Goal: Navigation & Orientation: Find specific page/section

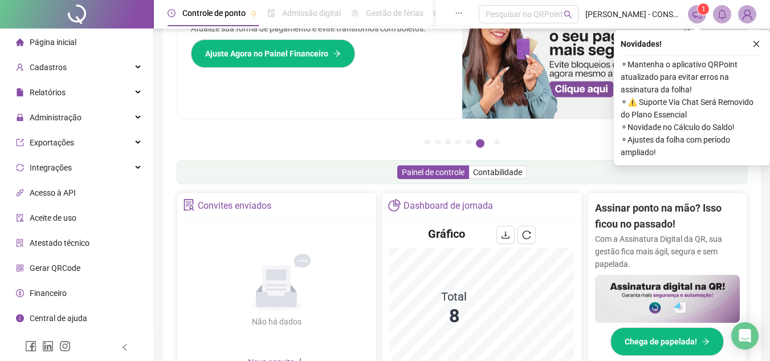
scroll to position [114, 0]
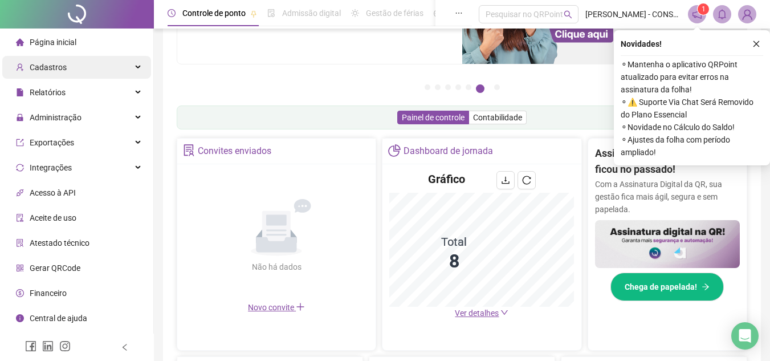
click at [52, 67] on span "Cadastros" at bounding box center [48, 67] width 37 height 9
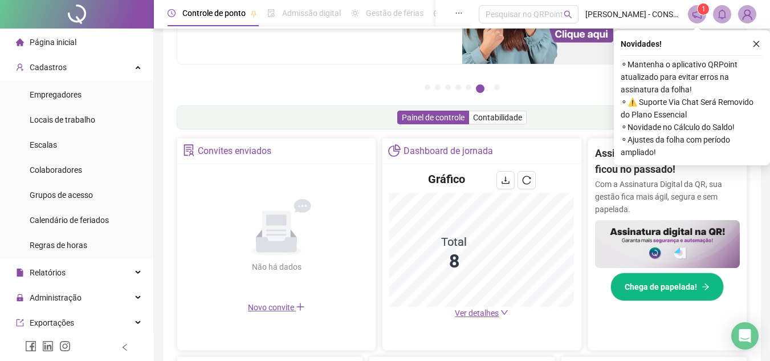
click at [697, 14] on icon "notification" at bounding box center [697, 14] width 10 height 10
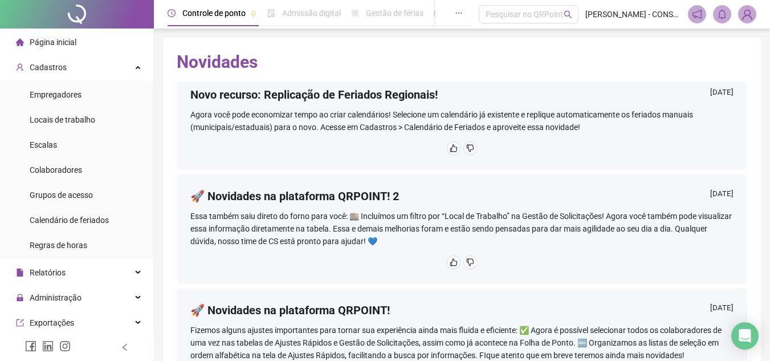
scroll to position [570, 0]
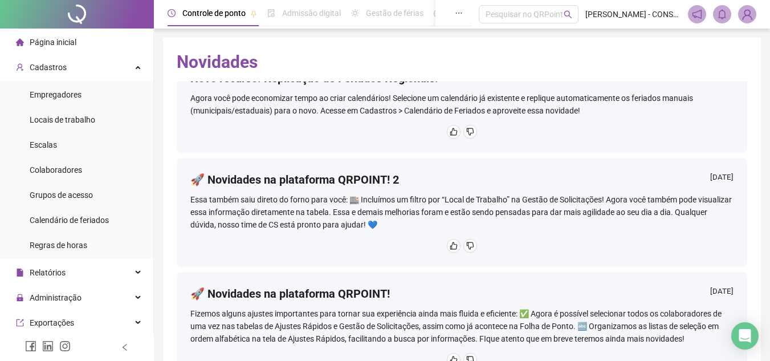
click at [744, 17] on img at bounding box center [746, 14] width 17 height 17
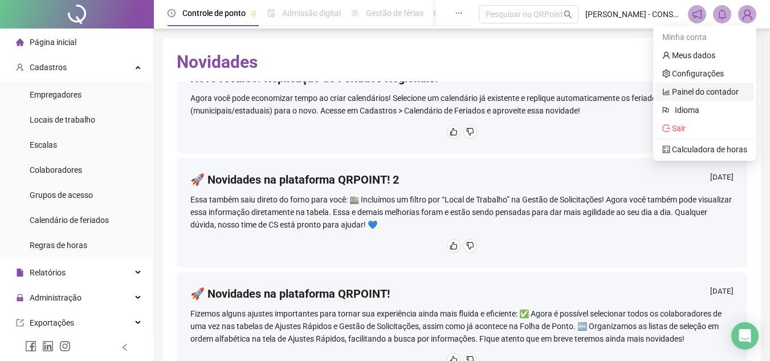
click at [689, 88] on link "Painel do contador" at bounding box center [700, 91] width 76 height 9
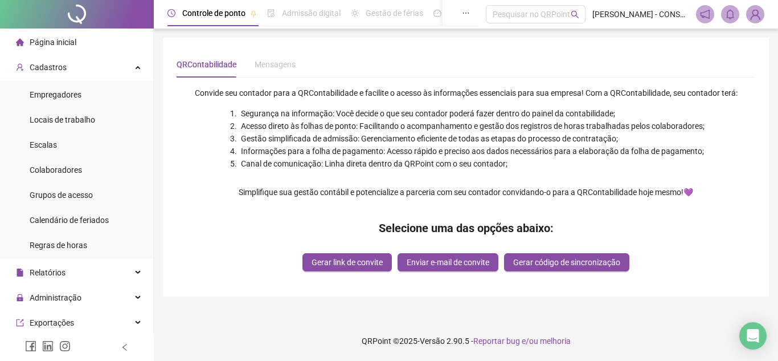
click at [756, 16] on img at bounding box center [755, 14] width 17 height 17
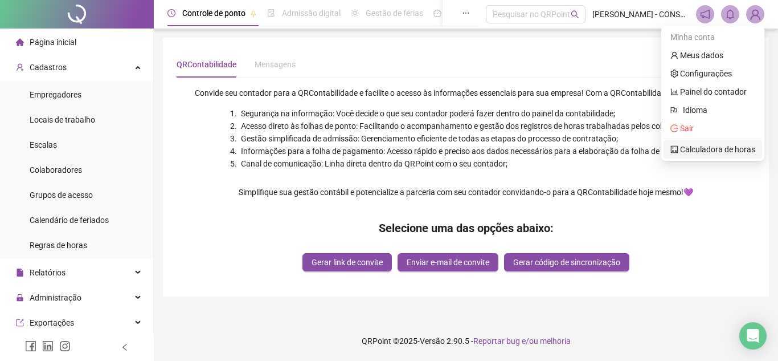
click at [697, 152] on link "Calculadora de horas" at bounding box center [713, 149] width 85 height 9
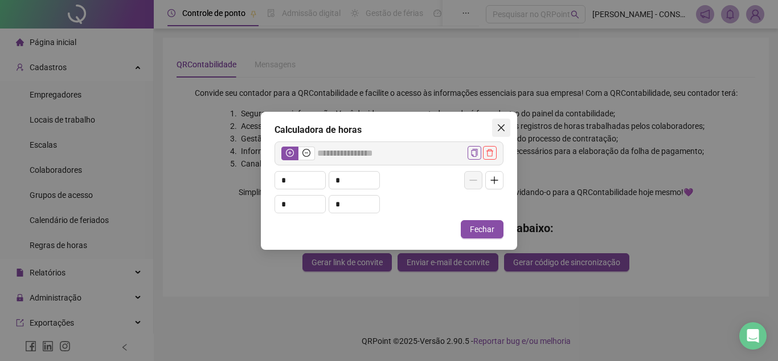
drag, startPoint x: 505, startPoint y: 126, endPoint x: 583, endPoint y: 103, distance: 81.5
click at [506, 125] on span "Close" at bounding box center [501, 127] width 18 height 9
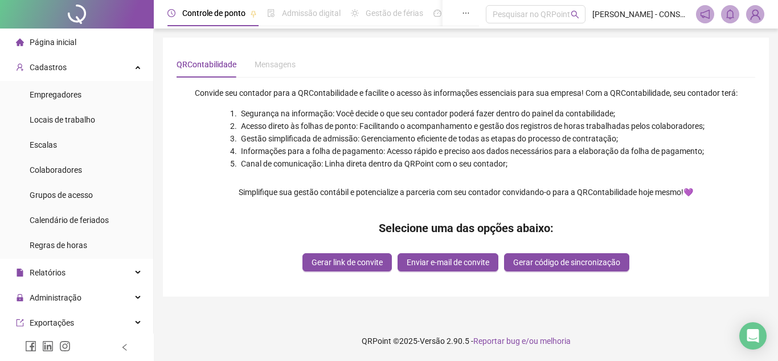
click at [752, 17] on img at bounding box center [755, 14] width 17 height 17
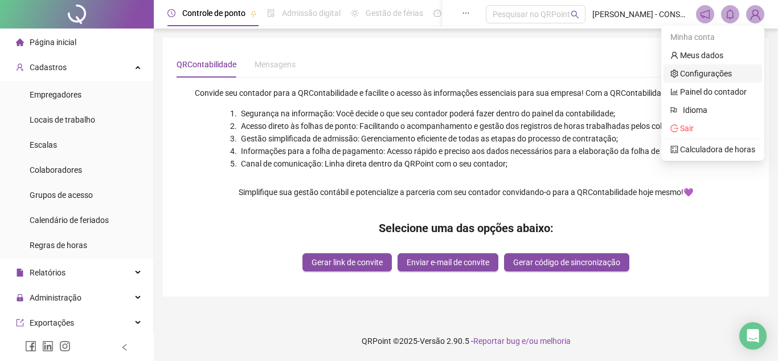
click at [701, 73] on link "Configurações" at bounding box center [702, 73] width 62 height 9
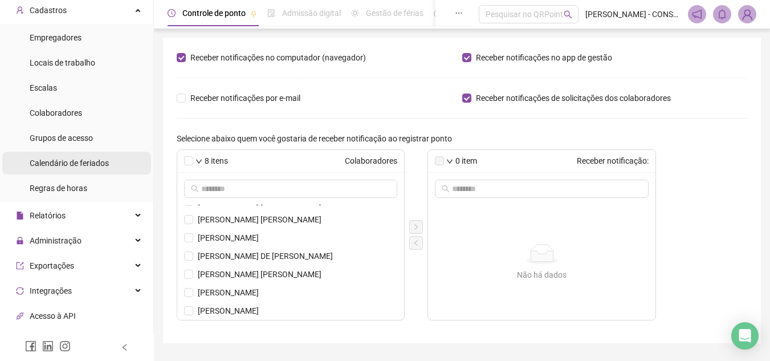
scroll to position [114, 0]
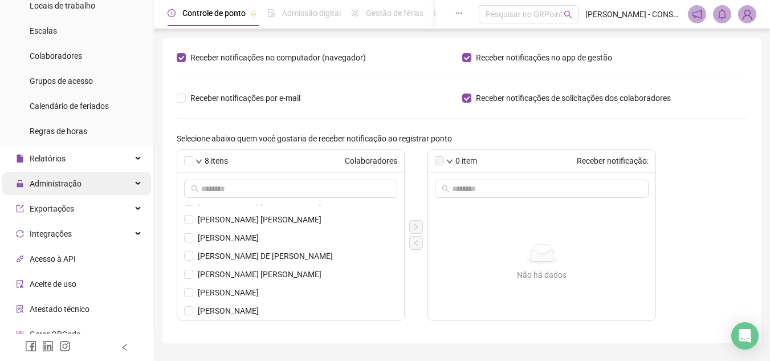
click at [67, 186] on span "Administração" at bounding box center [56, 183] width 52 height 9
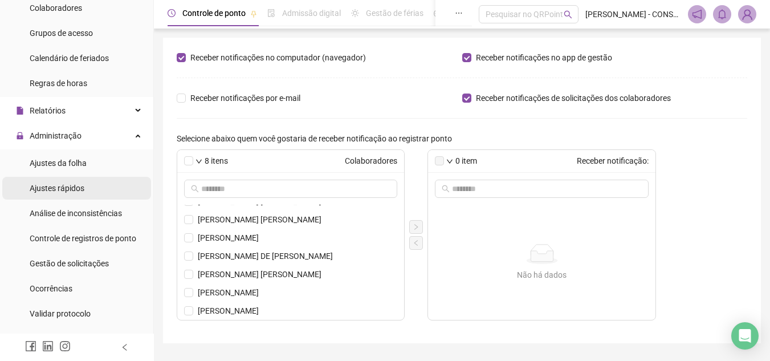
scroll to position [228, 0]
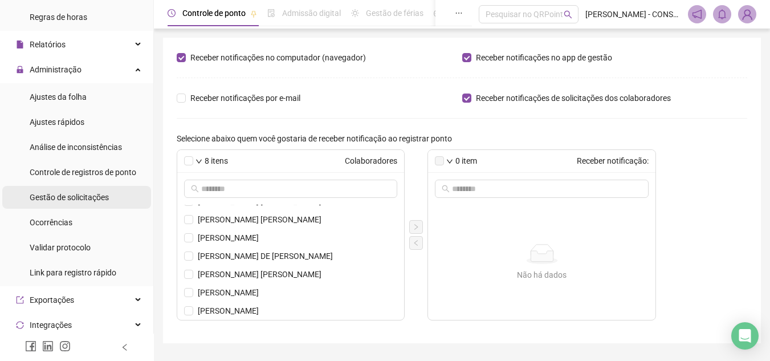
click at [60, 198] on span "Gestão de solicitações" at bounding box center [69, 197] width 79 height 9
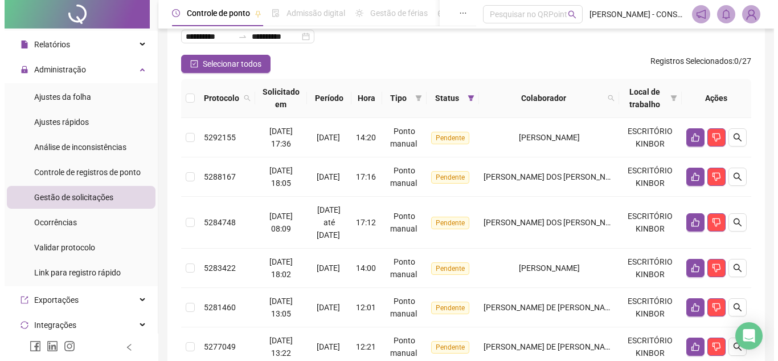
scroll to position [57, 0]
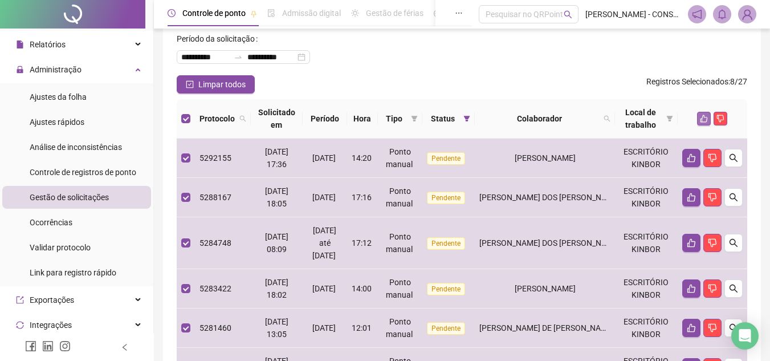
click at [705, 117] on icon "like" at bounding box center [703, 118] width 7 height 7
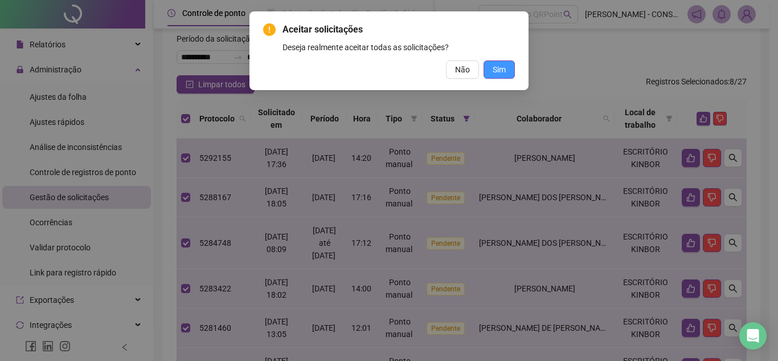
click at [500, 70] on span "Sim" at bounding box center [499, 69] width 13 height 13
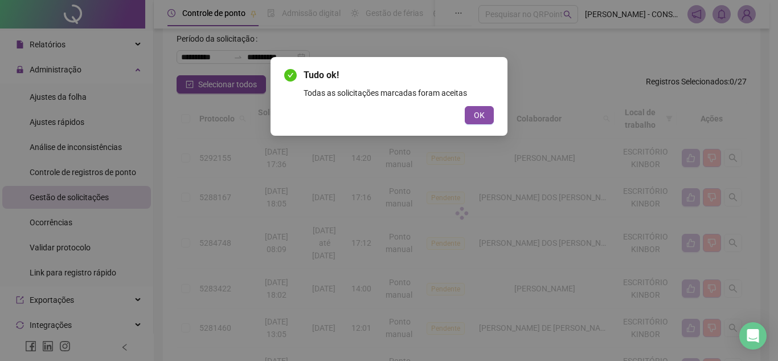
scroll to position [0, 0]
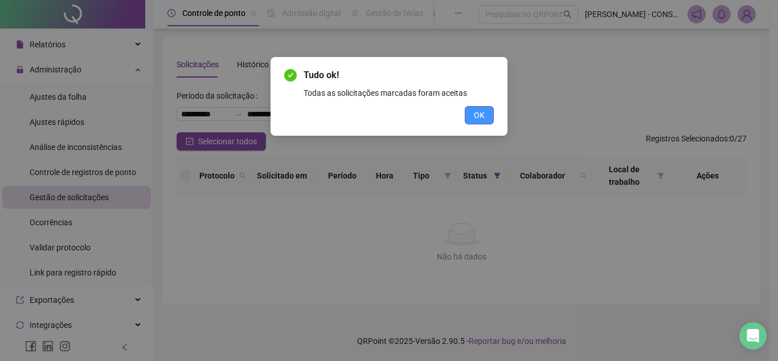
click at [477, 108] on button "OK" at bounding box center [479, 115] width 29 height 18
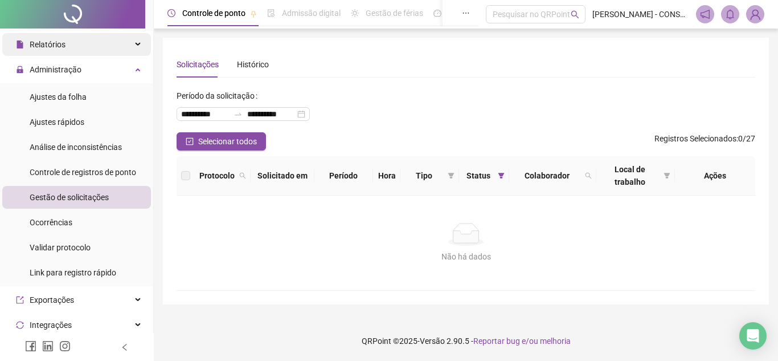
click at [70, 42] on div "Relatórios" at bounding box center [76, 44] width 149 height 23
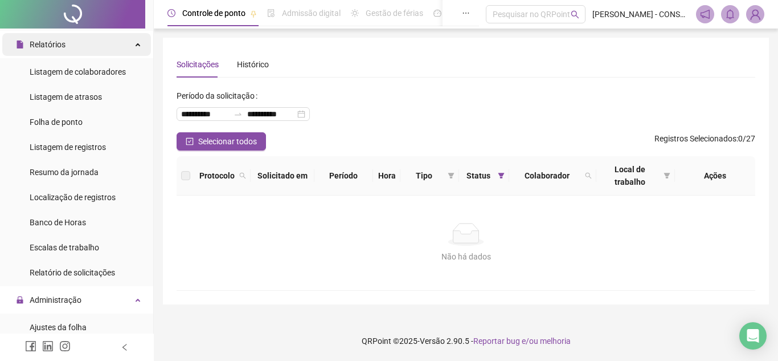
click at [60, 45] on span "Relatórios" at bounding box center [48, 44] width 36 height 9
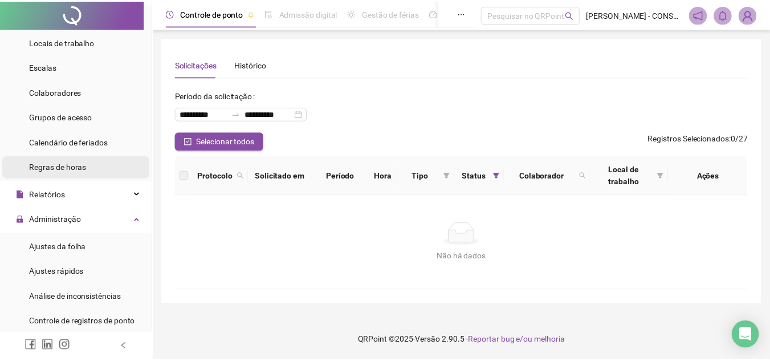
scroll to position [57, 0]
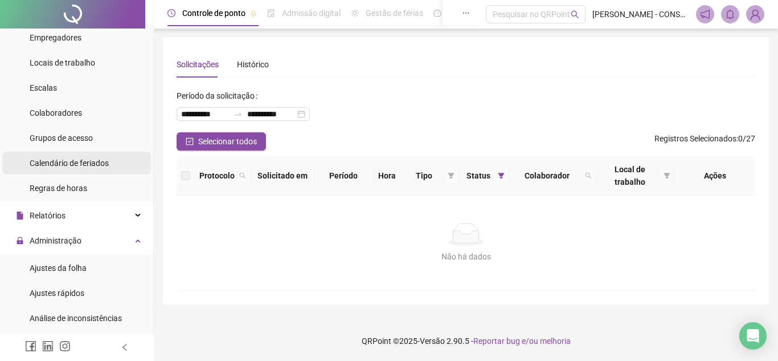
click at [54, 167] on span "Calendário de feriados" at bounding box center [69, 162] width 79 height 9
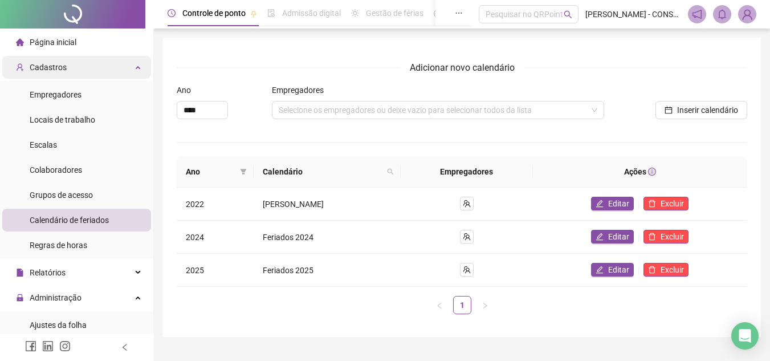
click at [60, 70] on span "Cadastros" at bounding box center [48, 67] width 37 height 9
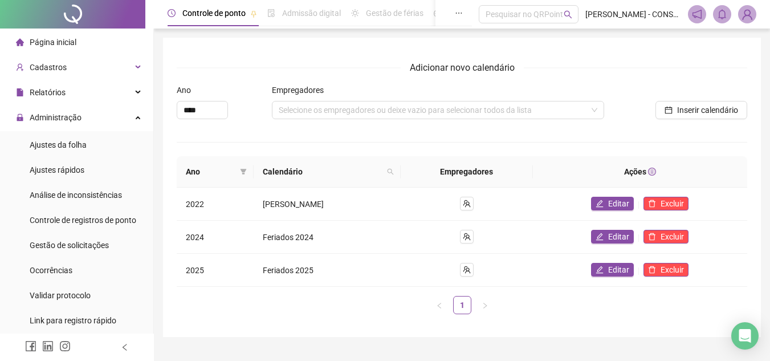
click at [59, 45] on span "Página inicial" at bounding box center [53, 42] width 47 height 9
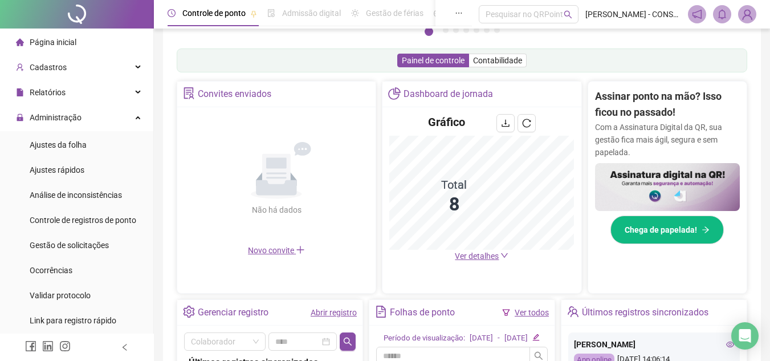
scroll to position [228, 0]
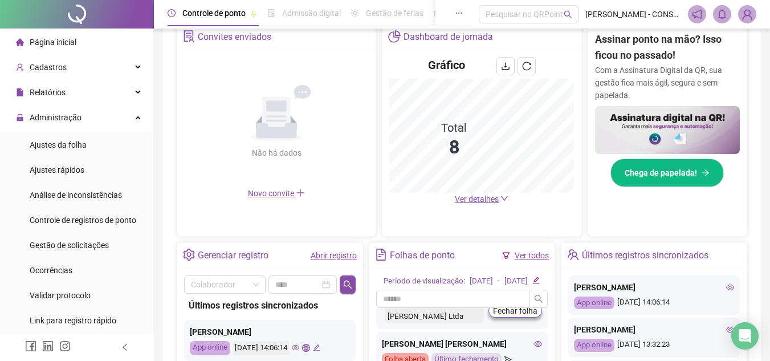
click at [487, 200] on span "Ver detalhes" at bounding box center [477, 198] width 44 height 9
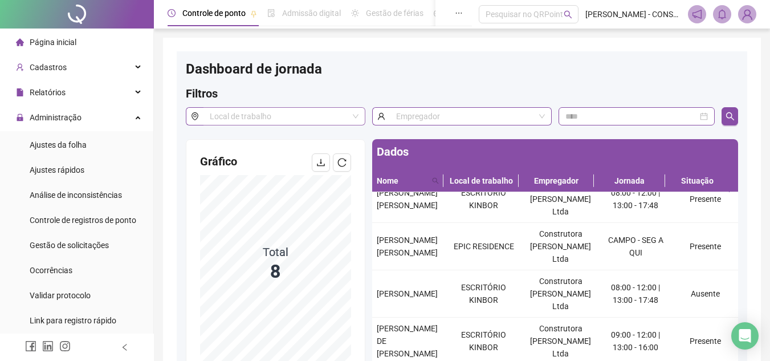
click at [327, 112] on input "search" at bounding box center [279, 116] width 138 height 17
click at [54, 41] on span "Página inicial" at bounding box center [53, 42] width 47 height 9
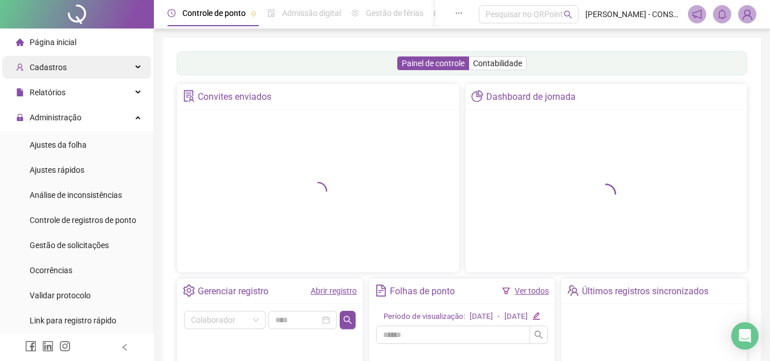
click at [42, 70] on span "Cadastros" at bounding box center [48, 67] width 37 height 9
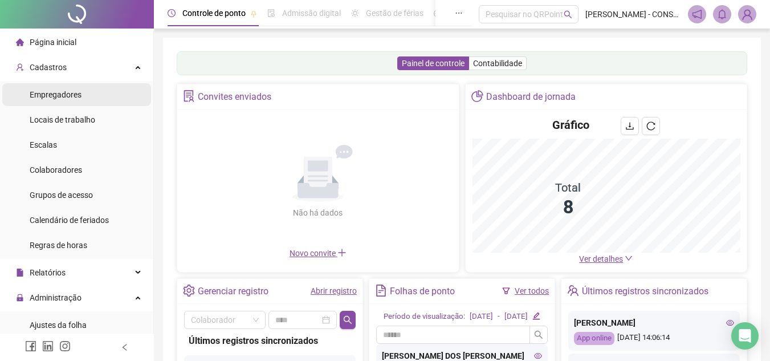
click at [55, 92] on span "Empregadores" at bounding box center [56, 94] width 52 height 9
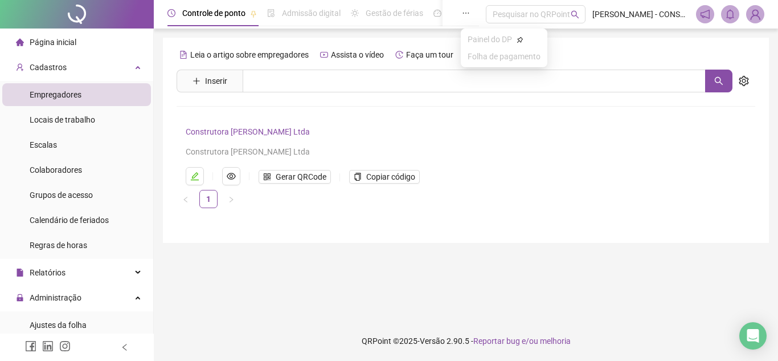
click at [470, 14] on icon "ellipsis" at bounding box center [466, 13] width 8 height 8
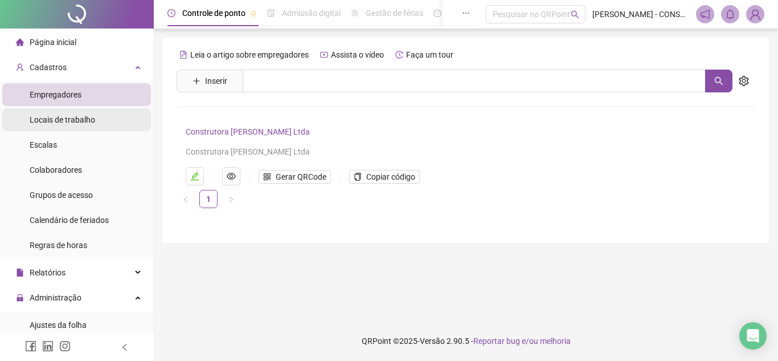
click at [42, 126] on div "Locais de trabalho" at bounding box center [63, 119] width 66 height 23
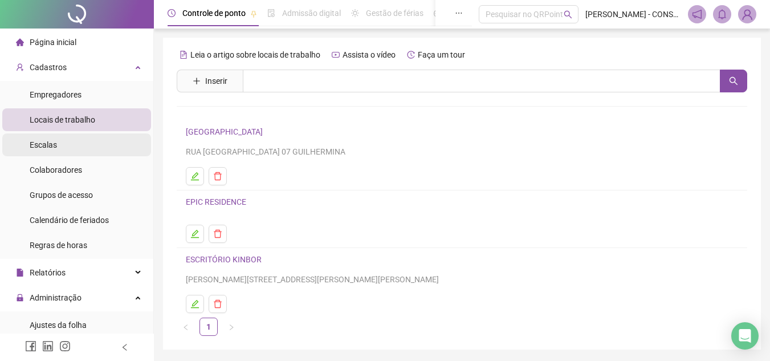
click at [54, 144] on span "Escalas" at bounding box center [43, 144] width 27 height 9
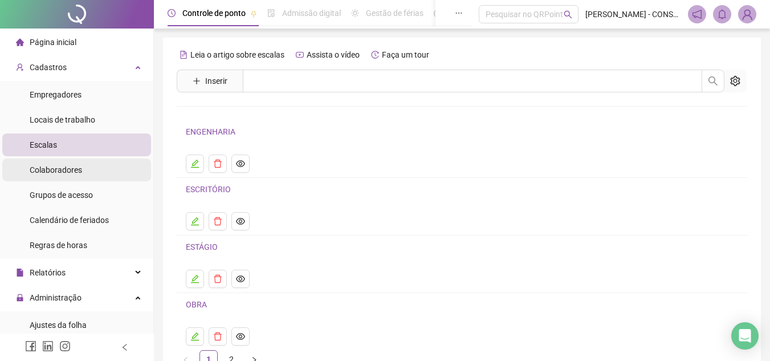
click at [83, 169] on li "Colaboradores" at bounding box center [76, 169] width 149 height 23
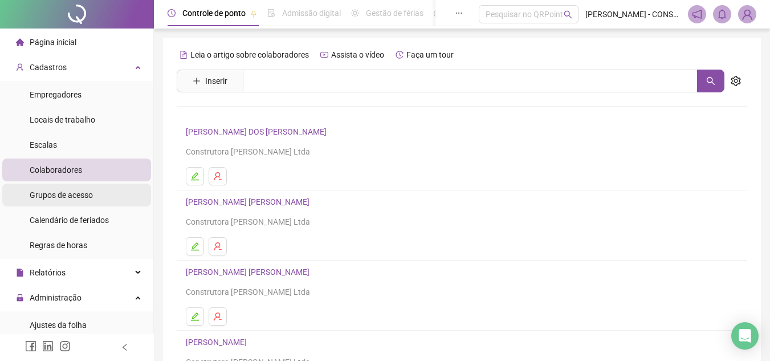
click at [77, 201] on div "Grupos de acesso" at bounding box center [61, 194] width 63 height 23
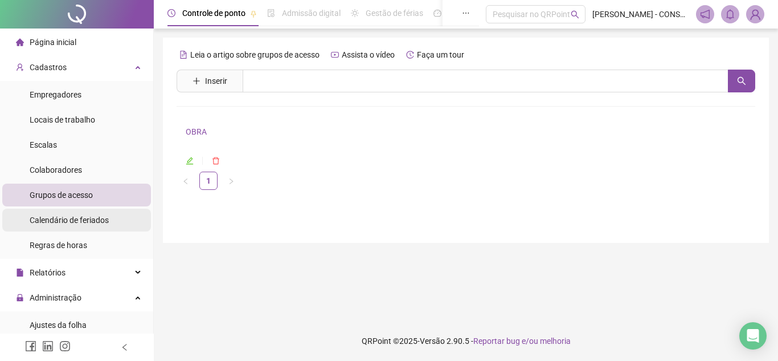
click at [66, 221] on span "Calendário de feriados" at bounding box center [69, 219] width 79 height 9
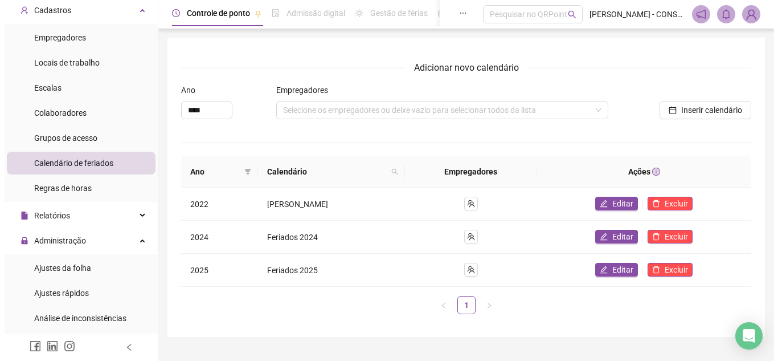
scroll to position [114, 0]
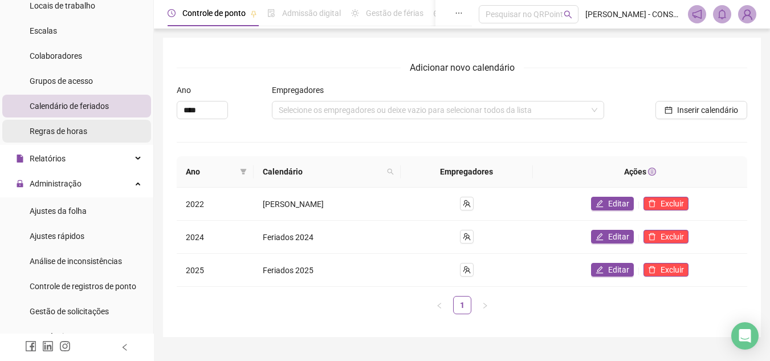
click at [80, 126] on span "Regras de horas" at bounding box center [59, 130] width 58 height 9
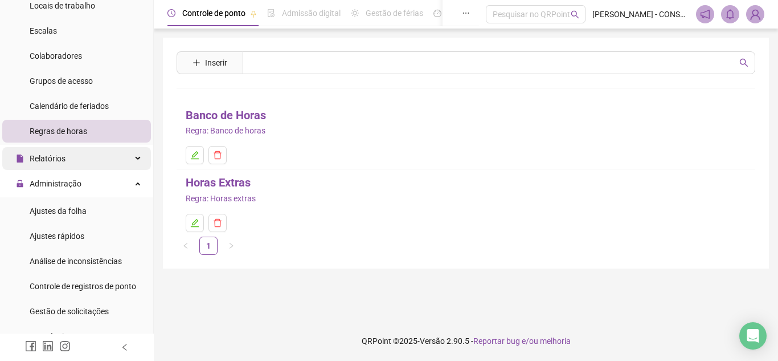
click at [74, 157] on div "Relatórios" at bounding box center [76, 158] width 149 height 23
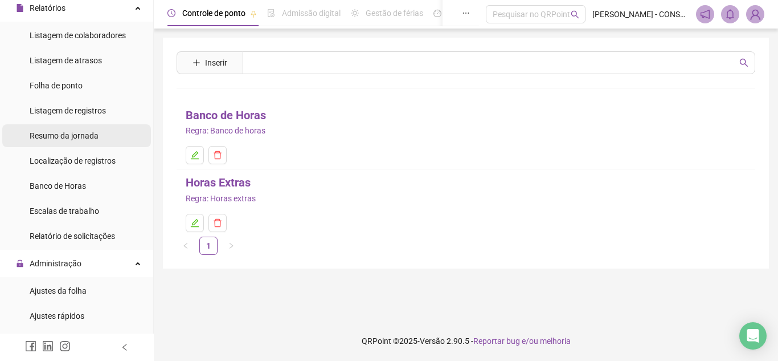
scroll to position [285, 0]
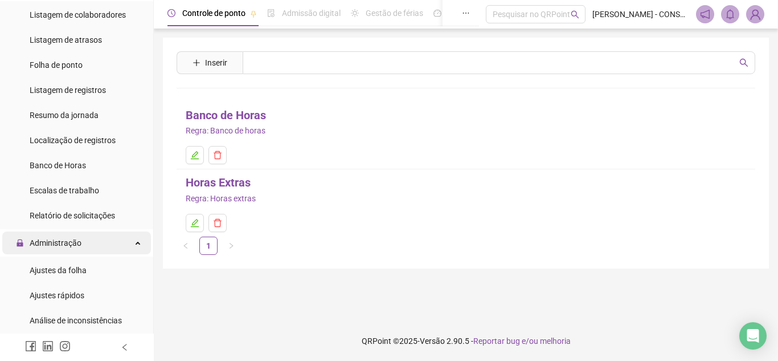
click at [70, 244] on span "Administração" at bounding box center [56, 242] width 52 height 9
click at [64, 250] on span "Administração" at bounding box center [49, 242] width 66 height 23
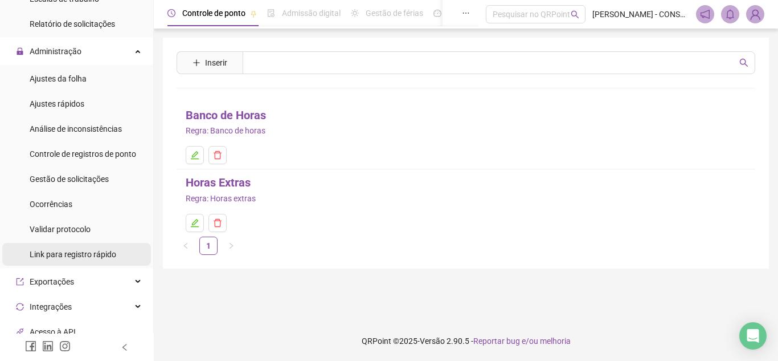
scroll to position [513, 0]
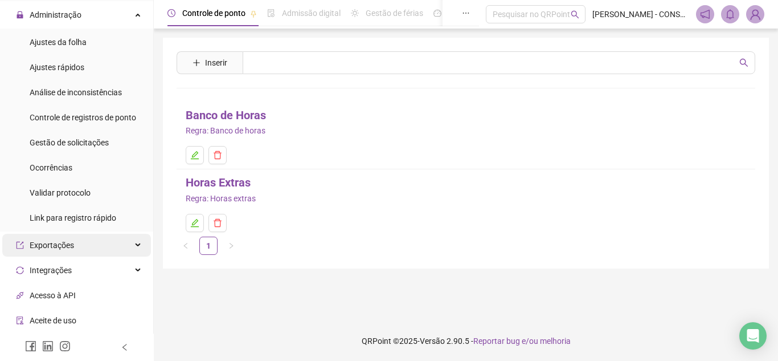
click at [55, 247] on span "Exportações" at bounding box center [52, 244] width 44 height 9
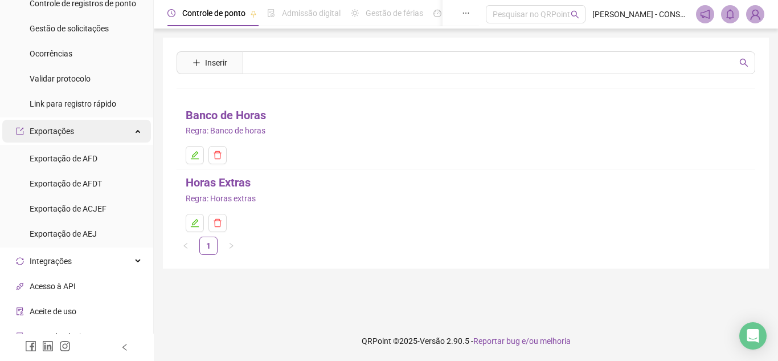
scroll to position [684, 0]
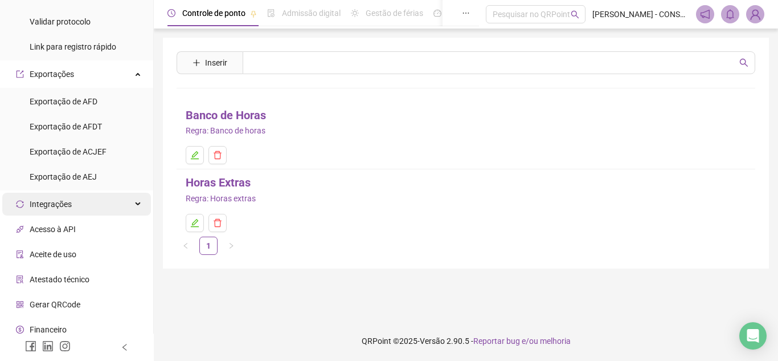
click at [60, 201] on span "Integrações" at bounding box center [51, 203] width 42 height 9
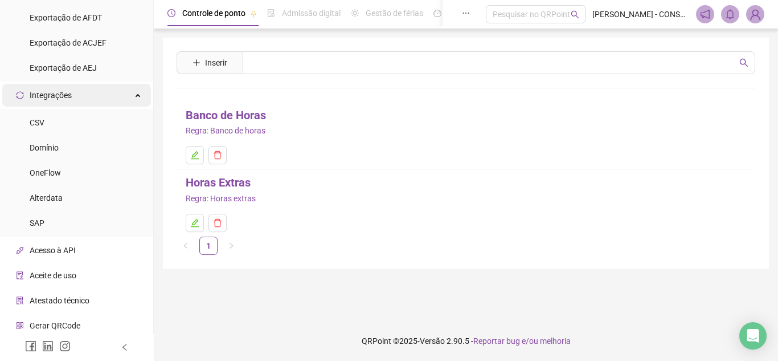
scroll to position [798, 0]
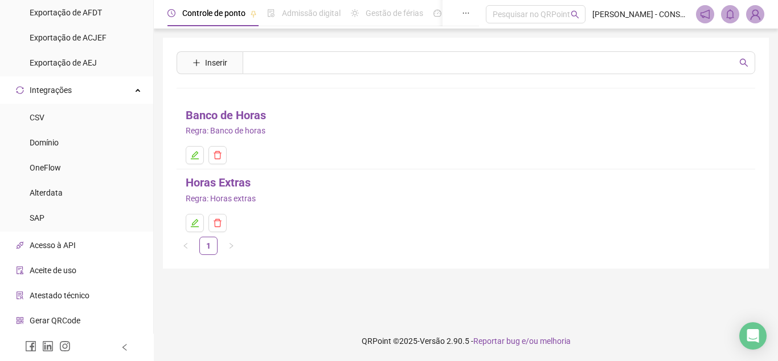
click at [60, 243] on span "Acesso à API" at bounding box center [53, 244] width 46 height 9
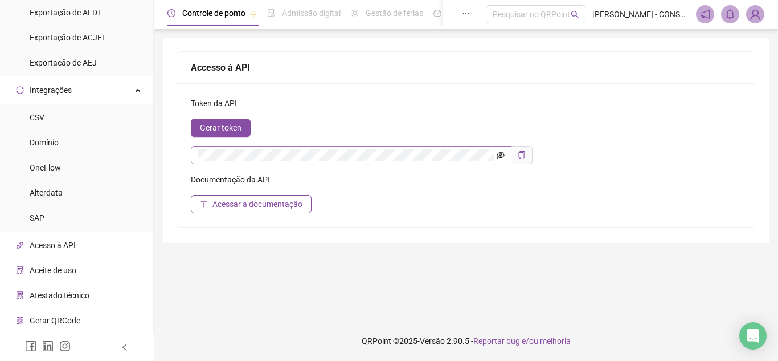
click at [502, 153] on icon "eye-invisible" at bounding box center [501, 155] width 8 height 7
click at [502, 153] on icon "eye" at bounding box center [501, 155] width 8 height 6
click at [58, 276] on div "Aceite de uso" at bounding box center [46, 270] width 60 height 23
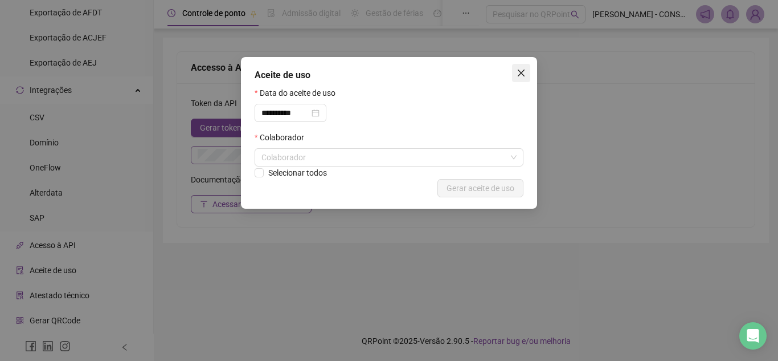
click at [522, 68] on icon "close" at bounding box center [521, 72] width 9 height 9
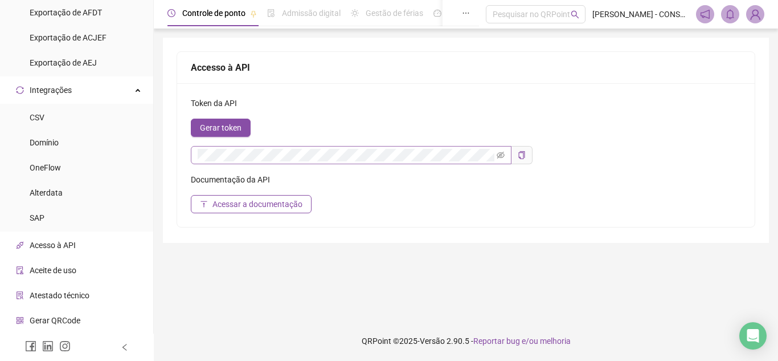
click at [57, 292] on span "Atestado técnico" at bounding box center [60, 295] width 60 height 9
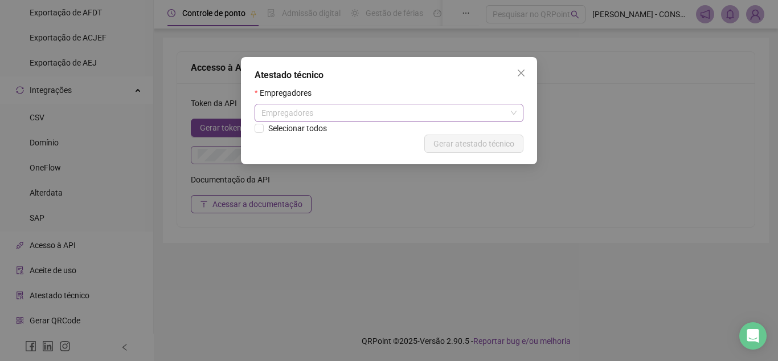
click at [301, 118] on div "Empregadores" at bounding box center [389, 113] width 269 height 18
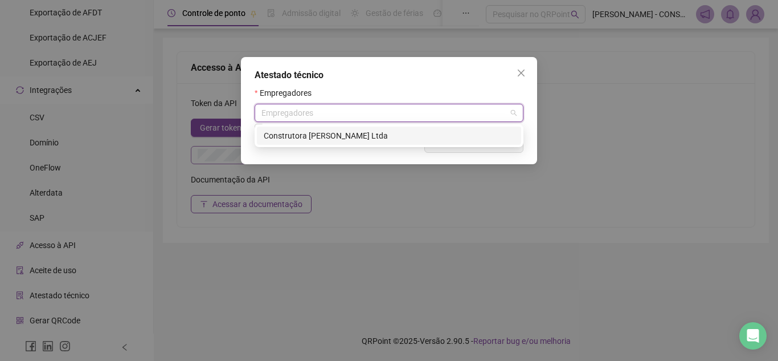
click at [301, 133] on div "Construtora [PERSON_NAME] Ltda" at bounding box center [389, 135] width 251 height 13
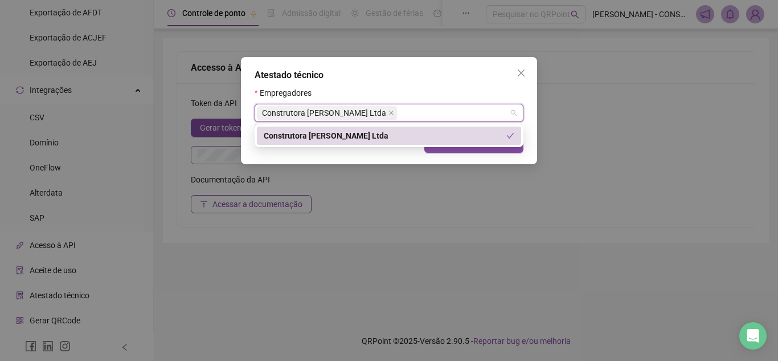
click at [439, 138] on div "Construtora [PERSON_NAME] Ltda" at bounding box center [385, 135] width 243 height 13
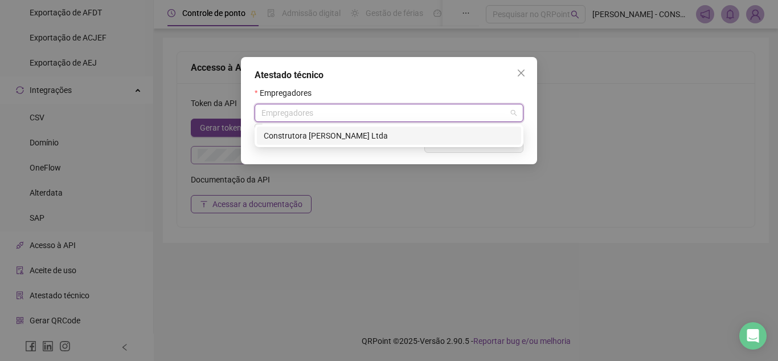
click at [318, 133] on div "Construtora [PERSON_NAME] Ltda" at bounding box center [389, 135] width 251 height 13
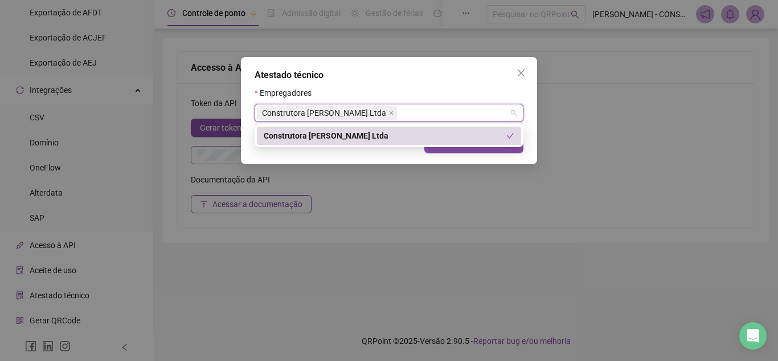
click at [489, 82] on div "Atestado técnico Empregadores Construtora [PERSON_NAME] Ltda Selecionar todos C…" at bounding box center [389, 110] width 296 height 107
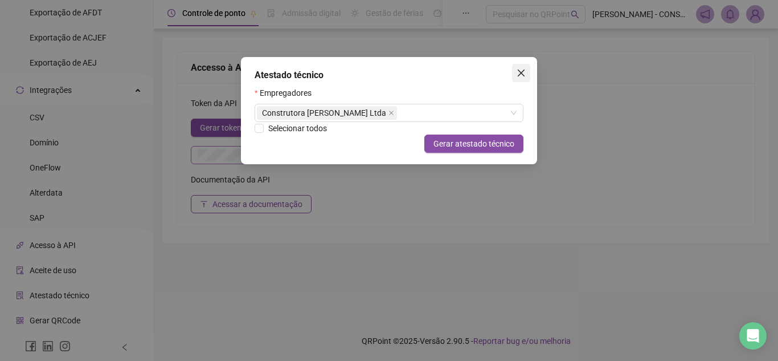
click at [523, 68] on button "Close" at bounding box center [521, 73] width 18 height 18
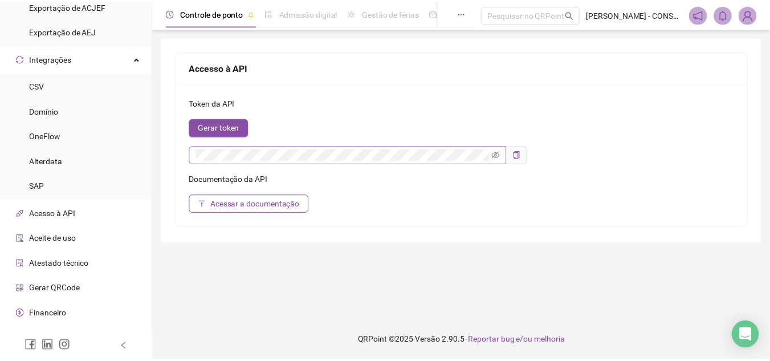
scroll to position [846, 0]
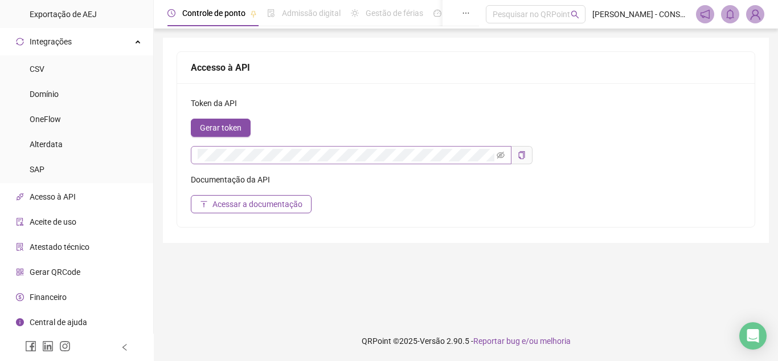
click at [56, 297] on span "Financeiro" at bounding box center [48, 296] width 37 height 9
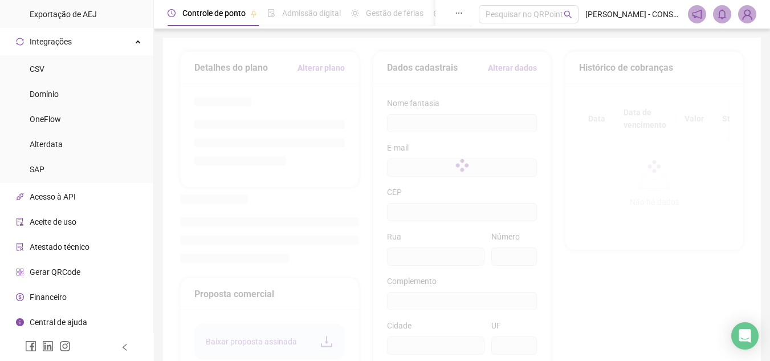
type input "**********"
type input "***"
type input "**"
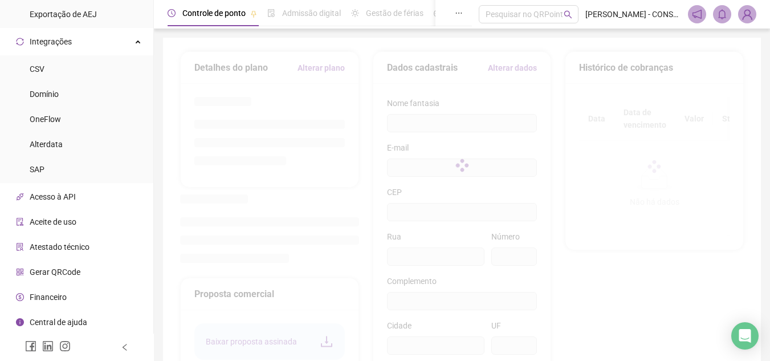
type input "**********"
type input "**"
type input "*********"
type input "**********"
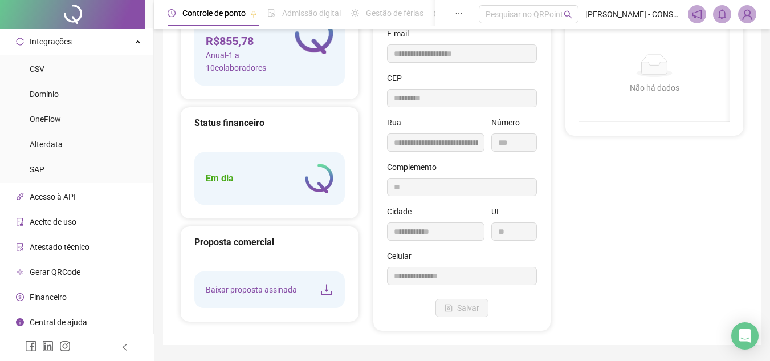
scroll to position [147, 0]
